Goal: Information Seeking & Learning: Learn about a topic

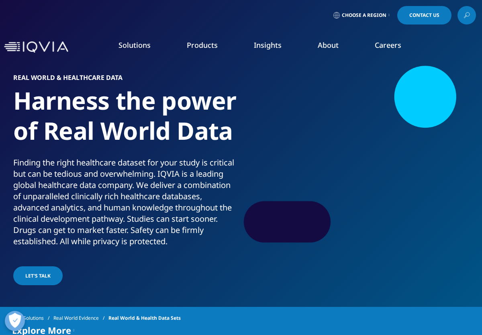
click at [175, 105] on li "Information Management" at bounding box center [189, 103] width 110 height 15
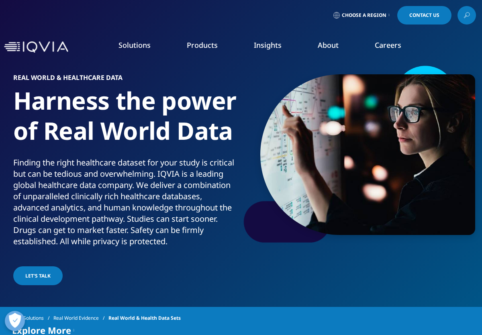
click at [61, 160] on link "Commercialization" at bounding box center [46, 160] width 52 height 8
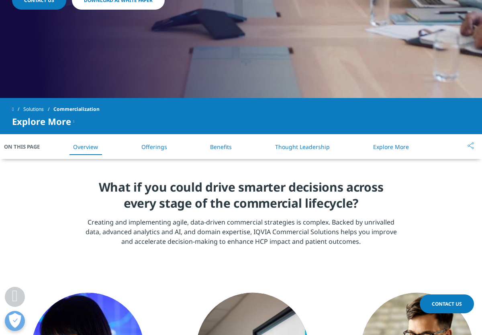
scroll to position [258, 0]
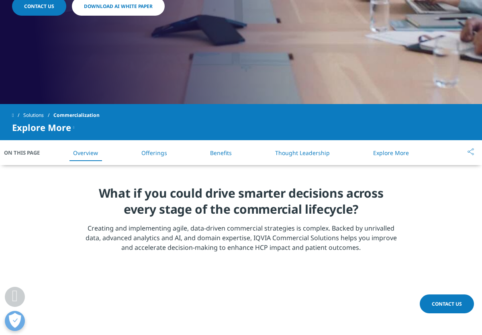
click at [157, 152] on link "Offerings" at bounding box center [154, 153] width 26 height 8
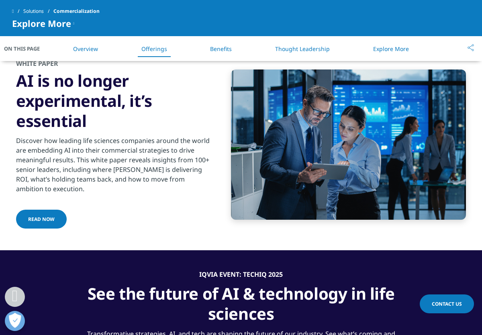
scroll to position [948, 0]
